Goal: Task Accomplishment & Management: Manage account settings

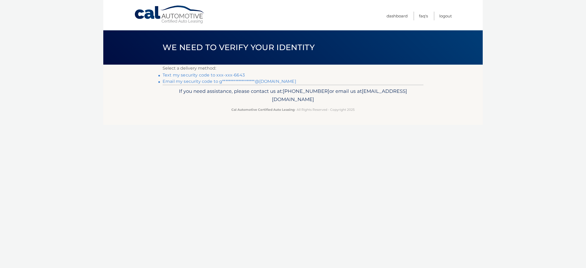
click at [220, 77] on link "Text my security code to xxx-xxx-6643" at bounding box center [204, 75] width 82 height 5
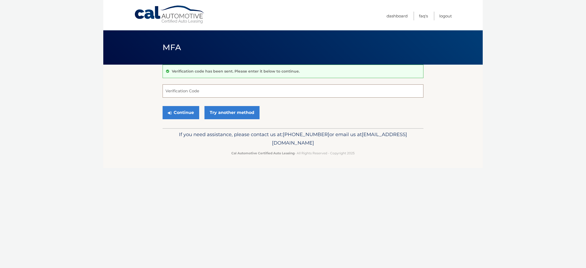
click at [218, 89] on input "Verification Code" at bounding box center [293, 90] width 261 height 13
type input "258971"
click at [181, 118] on button "Continue" at bounding box center [181, 112] width 37 height 13
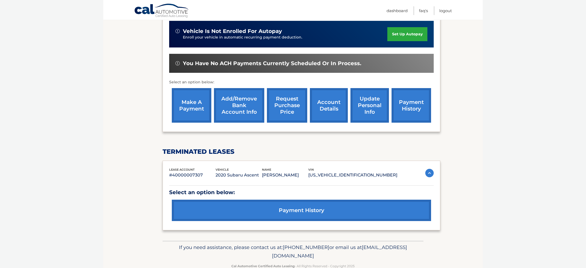
scroll to position [146, 0]
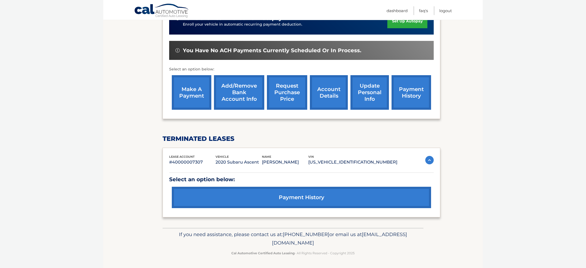
click at [191, 95] on link "make a payment" at bounding box center [192, 92] width 40 height 35
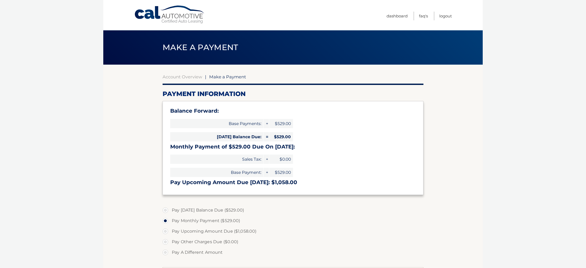
select select "MzczZTY3MTAtODNiYS00OTc0LWFjYjEtYjQ0MDk5ZTMwYWUw"
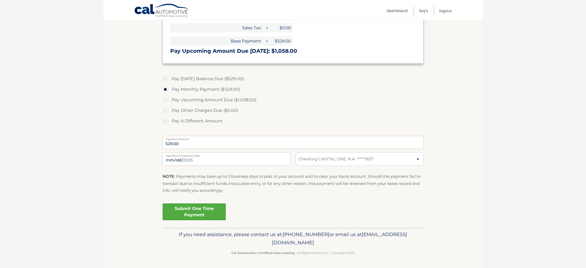
scroll to position [142, 0]
click at [202, 220] on link "Submit One Time Payment" at bounding box center [194, 211] width 63 height 17
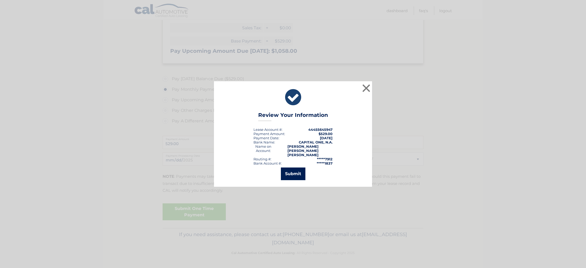
click at [291, 175] on button "Submit" at bounding box center [293, 173] width 25 height 13
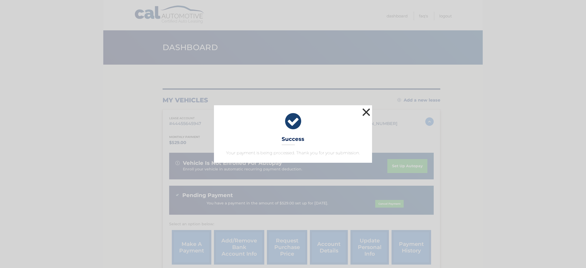
click at [367, 107] on button "×" at bounding box center [366, 112] width 11 height 11
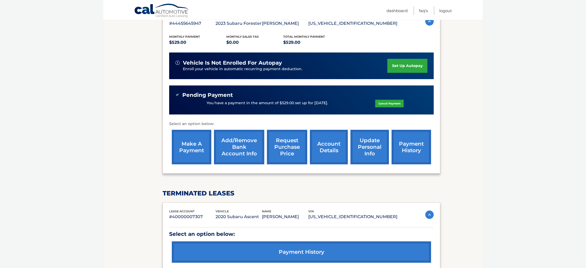
scroll to position [157, 0]
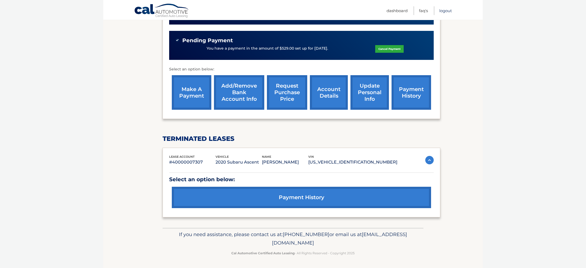
click at [446, 10] on link "Logout" at bounding box center [446, 10] width 13 height 9
